Goal: Transaction & Acquisition: Download file/media

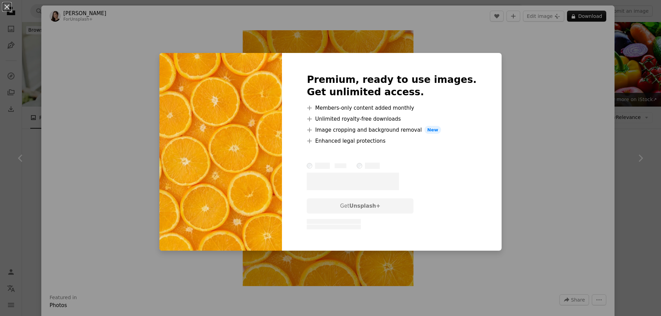
scroll to position [376, 0]
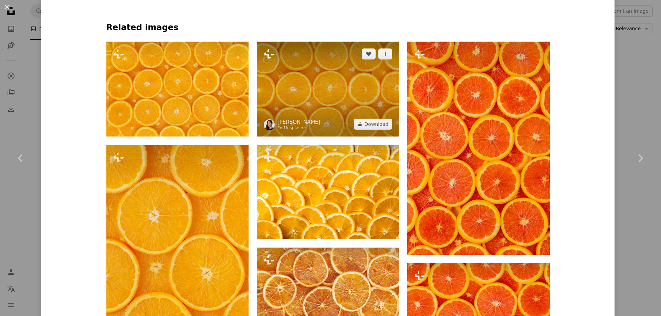
scroll to position [505, 0]
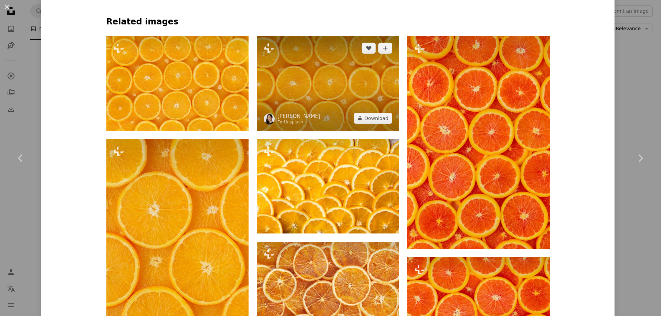
click at [390, 121] on img at bounding box center [328, 83] width 142 height 95
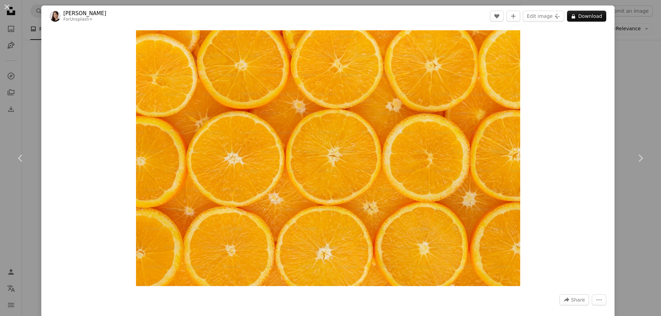
click at [6, 3] on button "An X shape" at bounding box center [7, 7] width 8 height 8
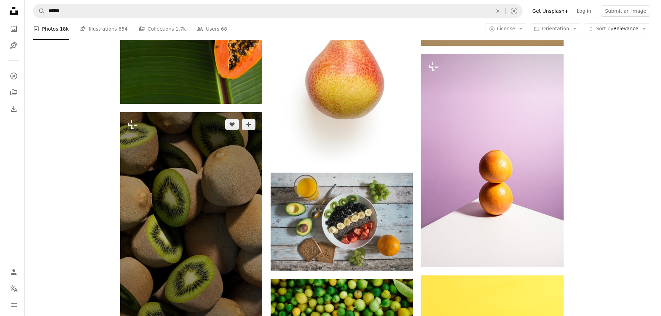
scroll to position [973, 0]
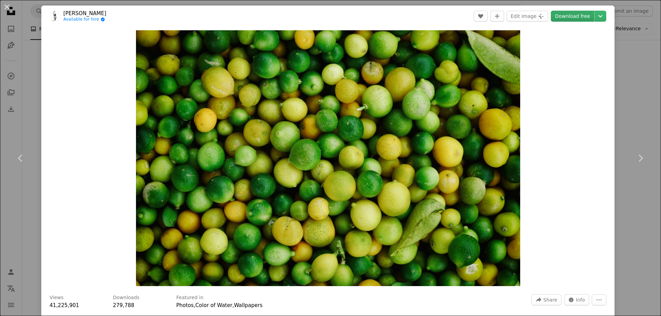
click at [577, 21] on link "Download free" at bounding box center [572, 16] width 43 height 11
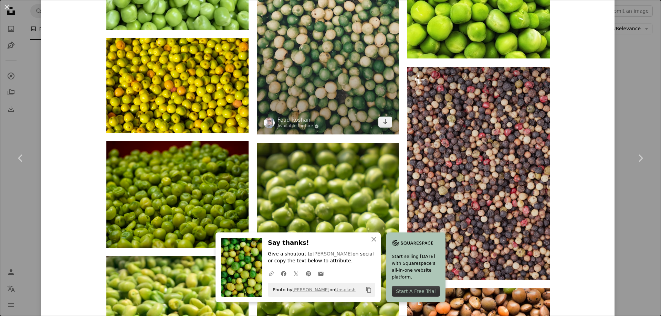
scroll to position [1010, 0]
